Goal: Navigation & Orientation: Find specific page/section

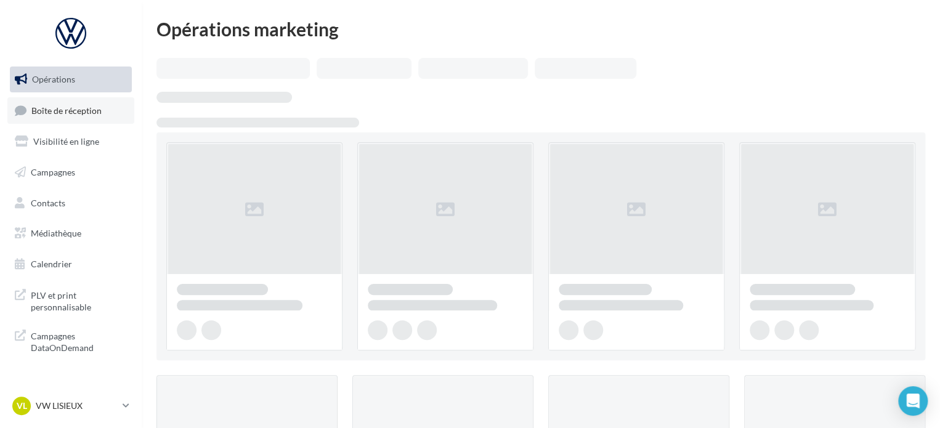
click at [71, 102] on link "Boîte de réception" at bounding box center [70, 110] width 127 height 26
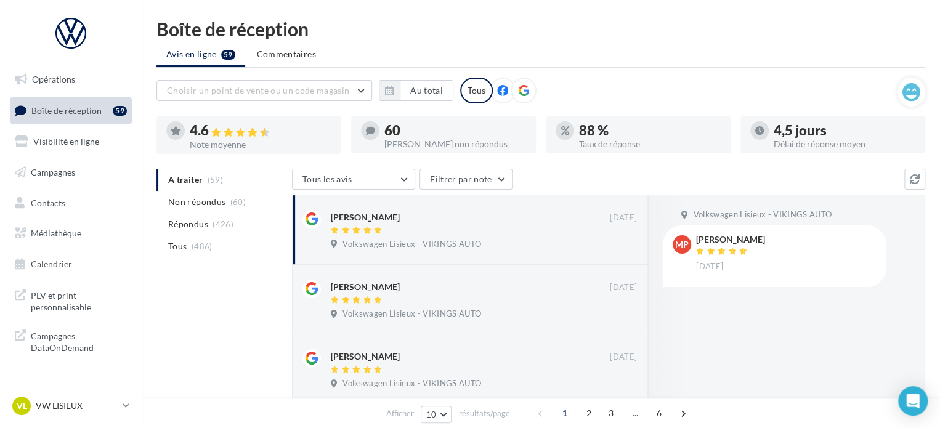
click at [57, 418] on div "VL VW LISIEUX vw-lis-vau" at bounding box center [71, 411] width 142 height 34
click at [74, 409] on p "VW LISIEUX" at bounding box center [77, 406] width 82 height 12
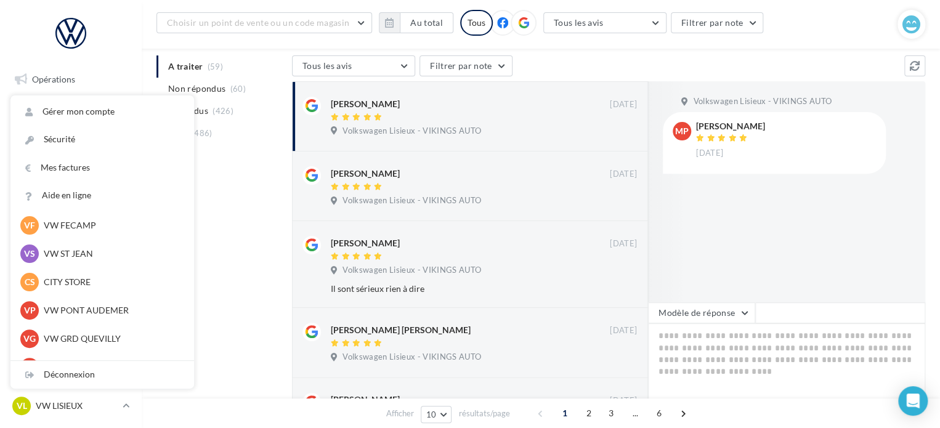
scroll to position [335, 0]
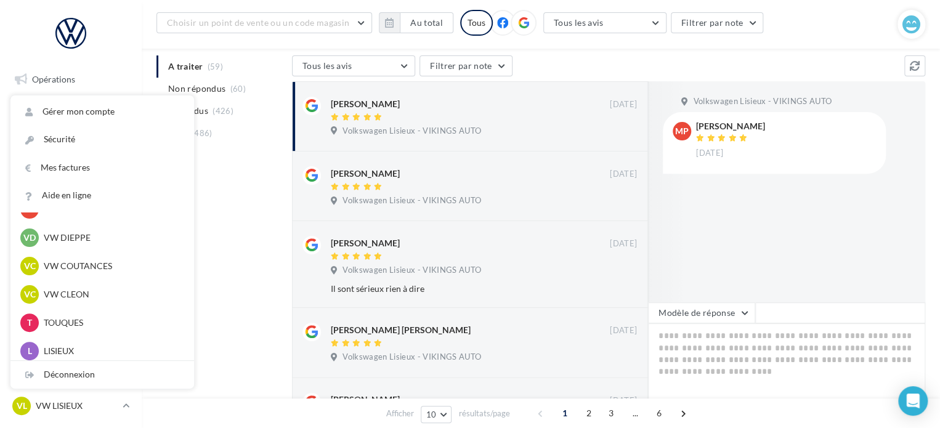
click at [86, 315] on div "T TOUQUES vu-touq-vau_old" at bounding box center [102, 322] width 164 height 18
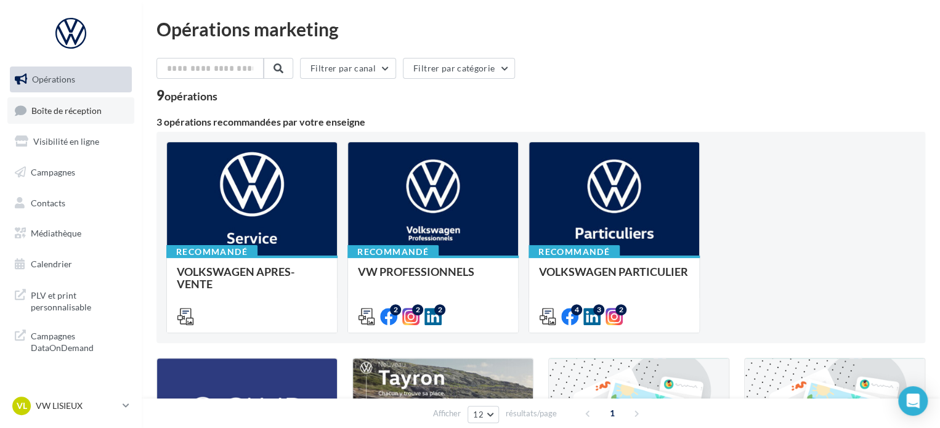
click at [68, 119] on link "Boîte de réception" at bounding box center [70, 110] width 127 height 26
